Goal: Information Seeking & Learning: Stay updated

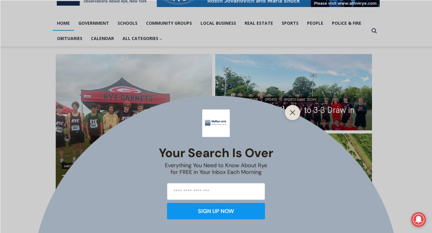
scroll to position [140, 0]
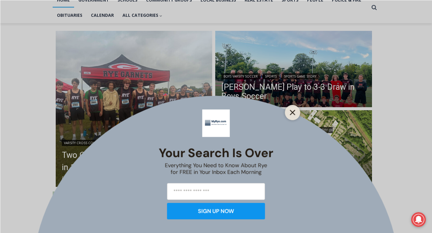
click at [294, 116] on button "Close" at bounding box center [292, 112] width 9 height 9
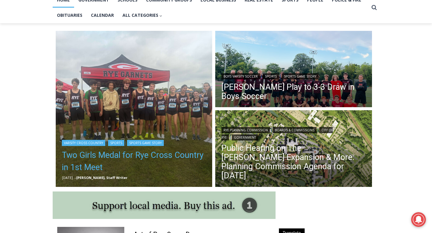
click at [169, 154] on link "Two Girls Medal for Rye Cross Country in 1st Meet" at bounding box center [134, 161] width 144 height 24
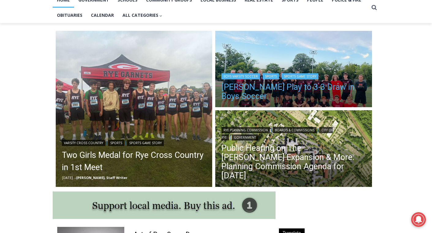
click at [262, 86] on link "[PERSON_NAME] Play to 3-3 Draw in Boys Soccer" at bounding box center [293, 92] width 144 height 18
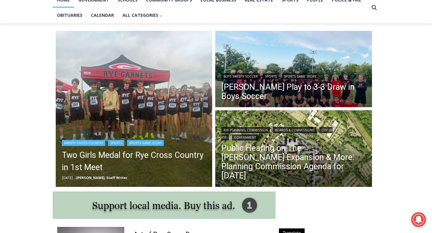
scroll to position [145, 0]
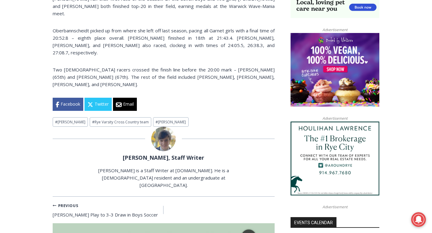
scroll to position [461, 0]
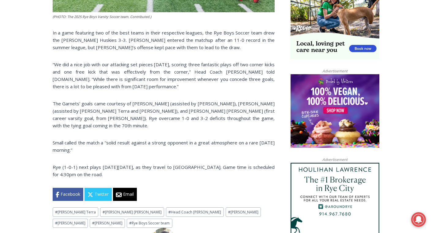
scroll to position [424, 0]
